Goal: Find contact information: Find contact information

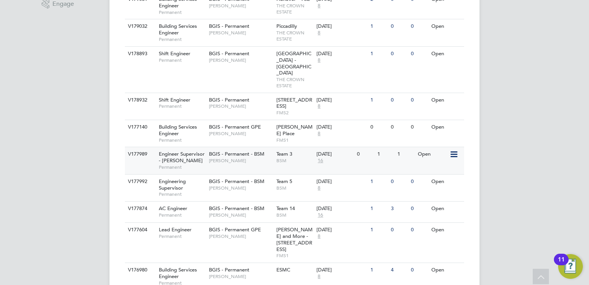
scroll to position [270, 0]
click at [269, 186] on div "BGIS - Permanent - BSM Lewis Cannon" at bounding box center [240, 184] width 67 height 20
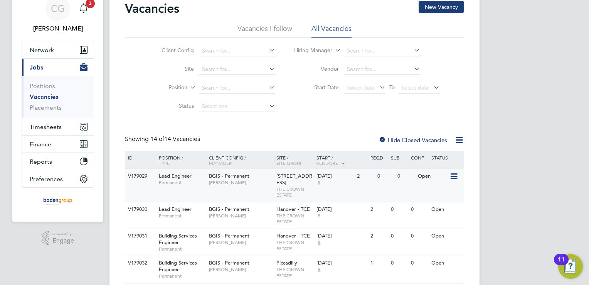
scroll to position [72, 0]
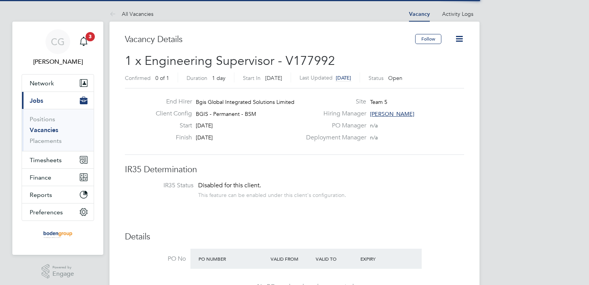
scroll to position [23, 54]
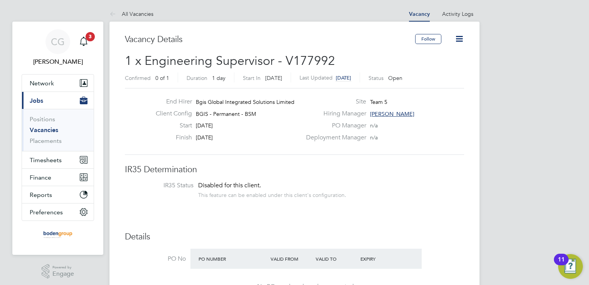
click at [396, 112] on span "[PERSON_NAME]" at bounding box center [392, 113] width 44 height 7
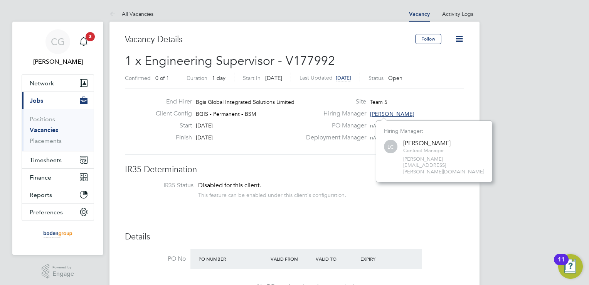
scroll to position [48, 116]
drag, startPoint x: 446, startPoint y: 143, endPoint x: 406, endPoint y: 142, distance: 40.5
click at [406, 142] on div "[PERSON_NAME] Contract Manager [PERSON_NAME][EMAIL_ADDRESS][PERSON_NAME][DOMAIN…" at bounding box center [434, 156] width 100 height 37
click at [405, 140] on div "[PERSON_NAME]" at bounding box center [426, 143] width 47 height 8
click at [403, 140] on div "[PERSON_NAME] Contract Manager [PERSON_NAME][EMAIL_ADDRESS][PERSON_NAME][DOMAIN…" at bounding box center [434, 156] width 100 height 37
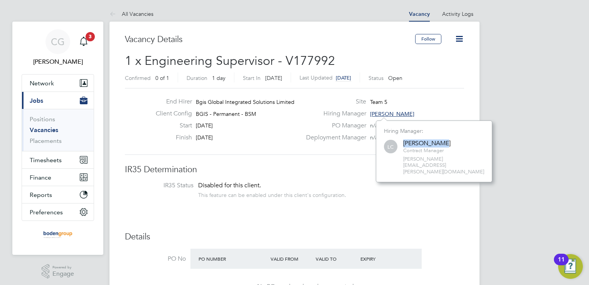
drag, startPoint x: 404, startPoint y: 141, endPoint x: 441, endPoint y: 142, distance: 37.0
click at [441, 142] on div "[PERSON_NAME]" at bounding box center [426, 143] width 47 height 8
copy div "[PERSON_NAME]"
click at [292, 135] on div "Finish [DATE]" at bounding box center [226, 139] width 152 height 12
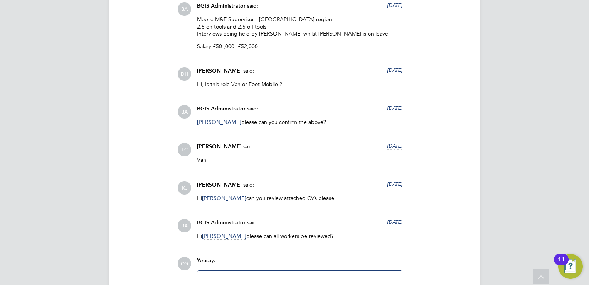
scroll to position [1234, 0]
